Goal: Transaction & Acquisition: Subscribe to service/newsletter

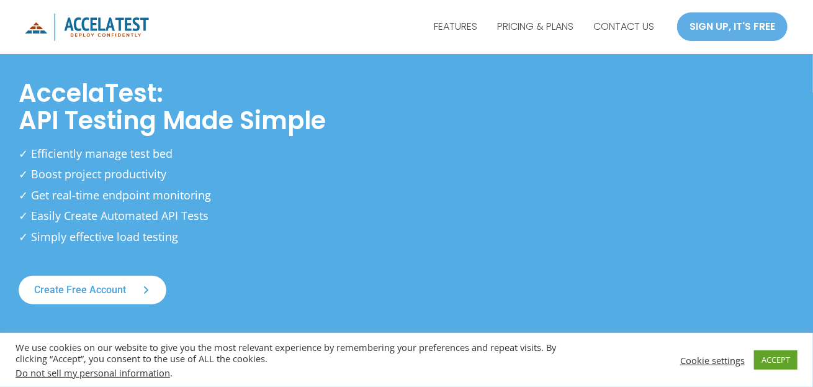
scroll to position [74, 0]
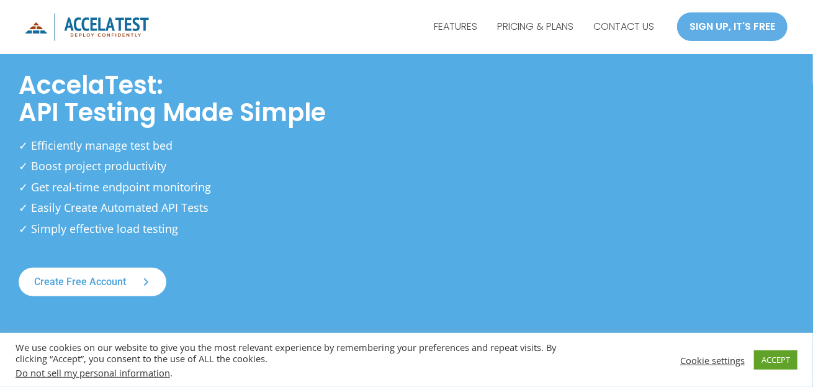
click at [385, 243] on div "AccelaTest: API Testing Made Simple ✓ Efficiently manage test bed ✓ Boost proje…" at bounding box center [207, 179] width 376 height 234
click at [291, 217] on p "✓ Efficiently manage test bed ✓ Boost project productivity ✓ Get real-time endp…" at bounding box center [157, 187] width 276 height 104
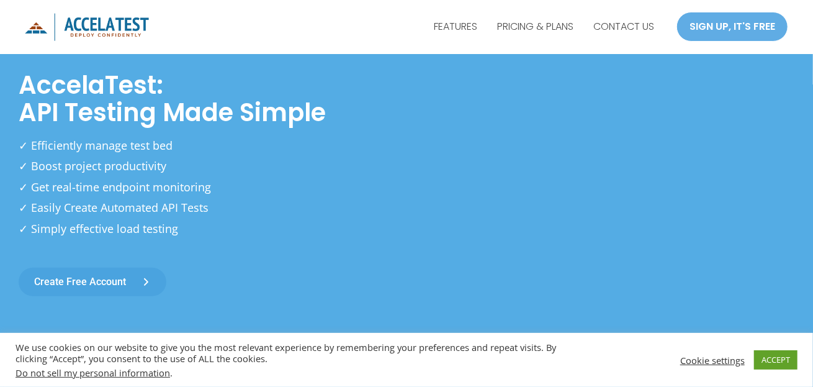
click at [125, 275] on link "Create free account" at bounding box center [93, 282] width 148 height 29
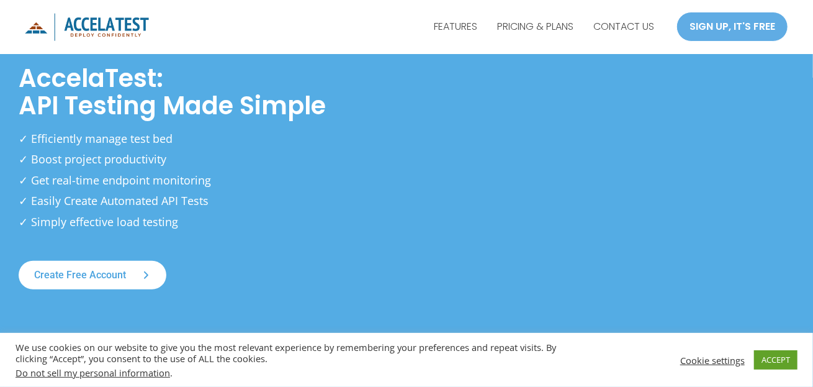
scroll to position [76, 0]
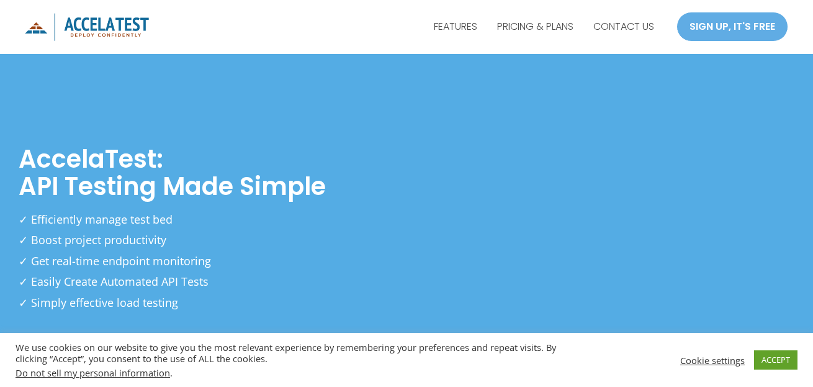
scroll to position [76, 0]
